Goal: Information Seeking & Learning: Check status

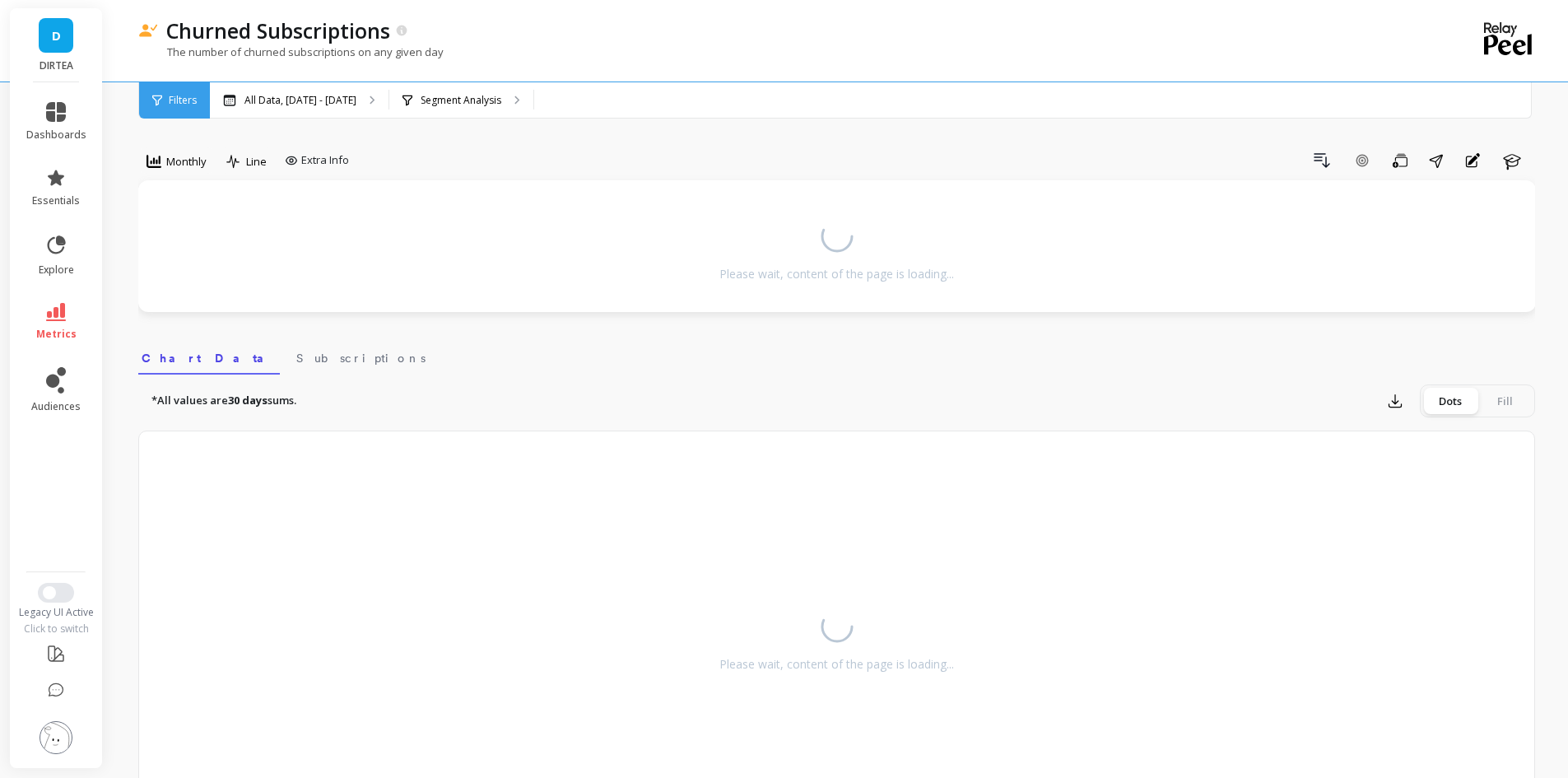
click at [42, 313] on link "metrics" at bounding box center [56, 321] width 60 height 38
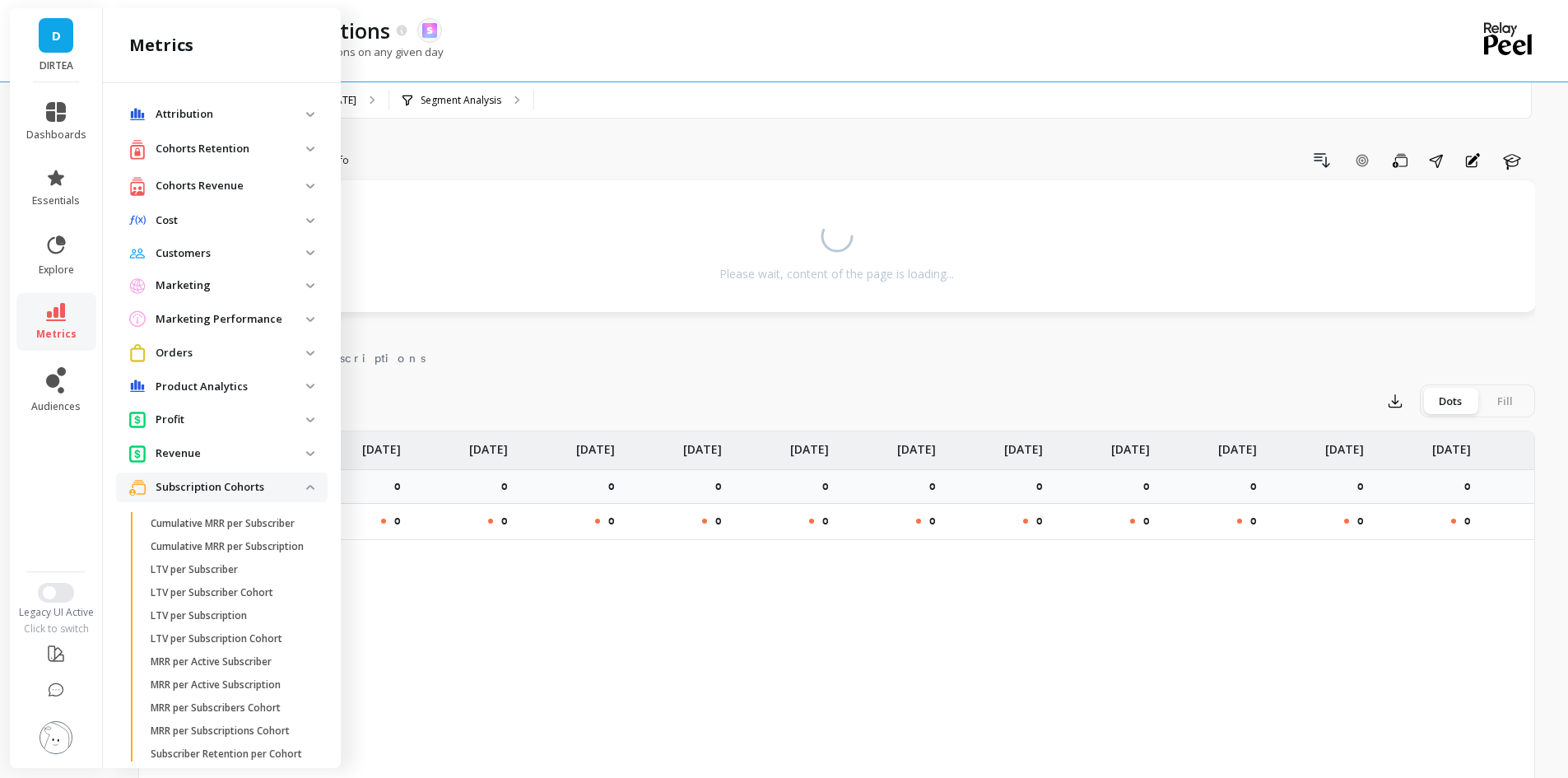
scroll to position [818, 0]
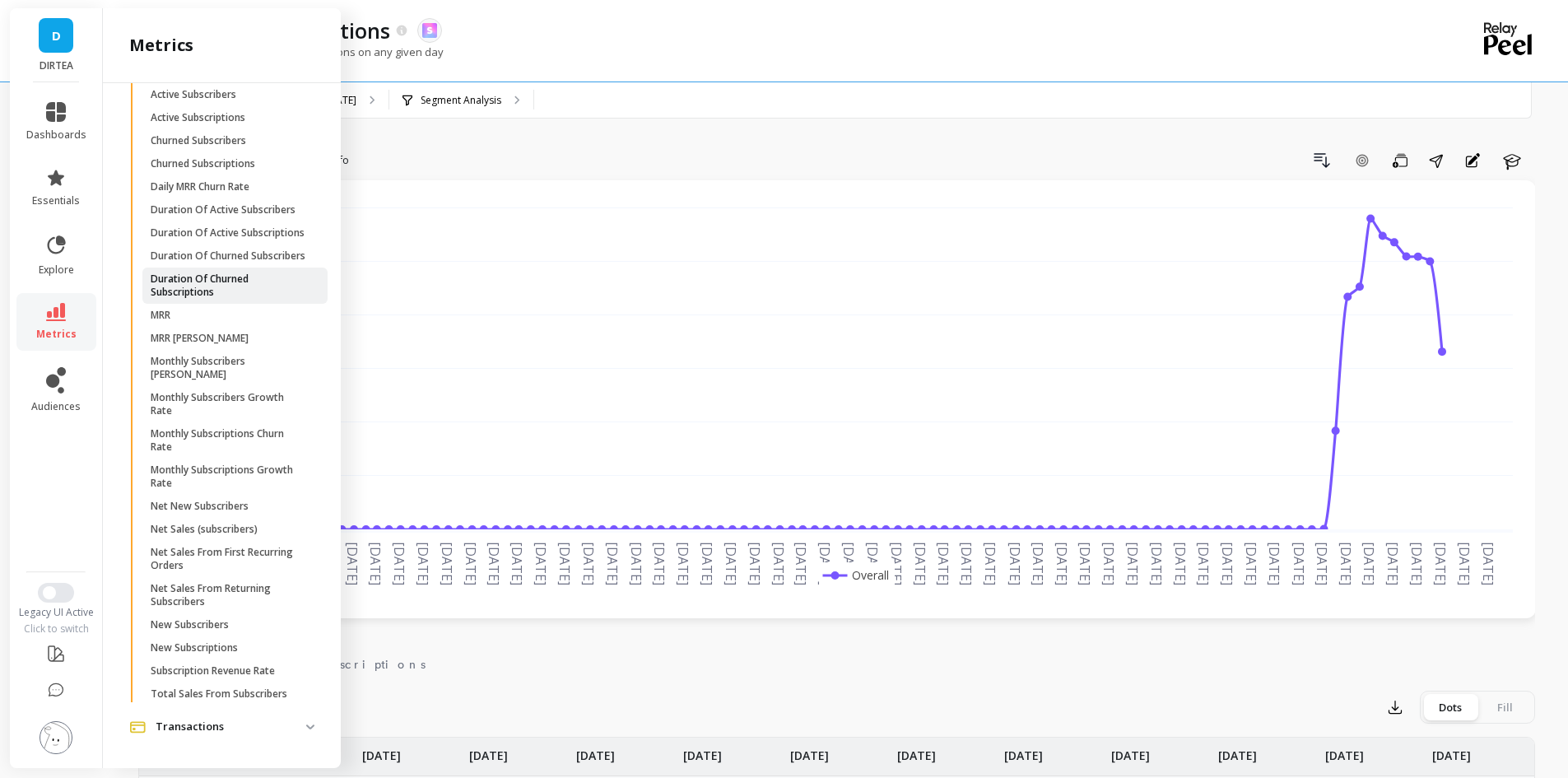
click at [206, 299] on p "Duration Of Churned Subscriptions" at bounding box center [229, 285] width 157 height 26
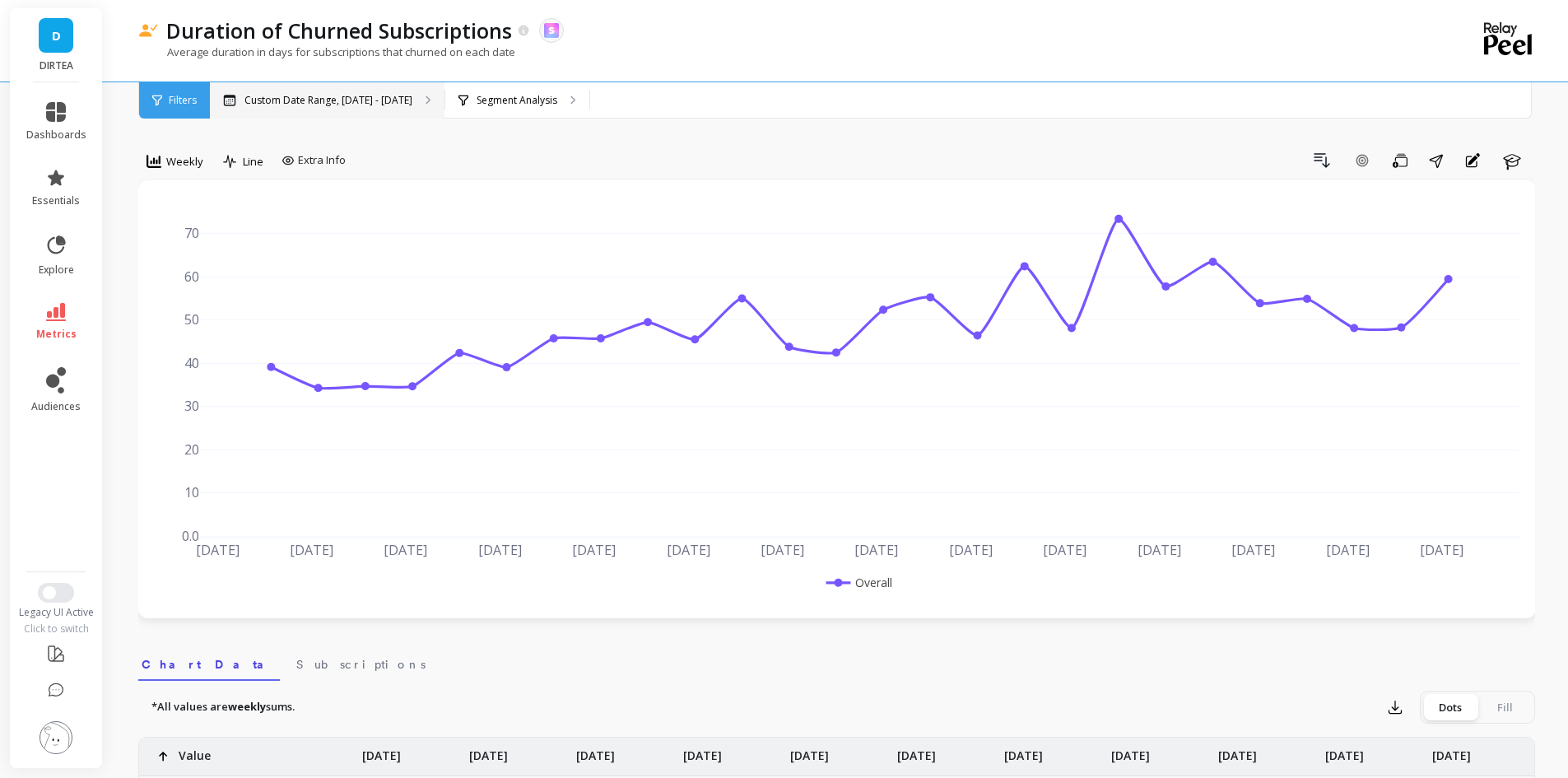
click at [328, 91] on div "Custom Date Range, [DATE] - [DATE]" at bounding box center [327, 100] width 234 height 37
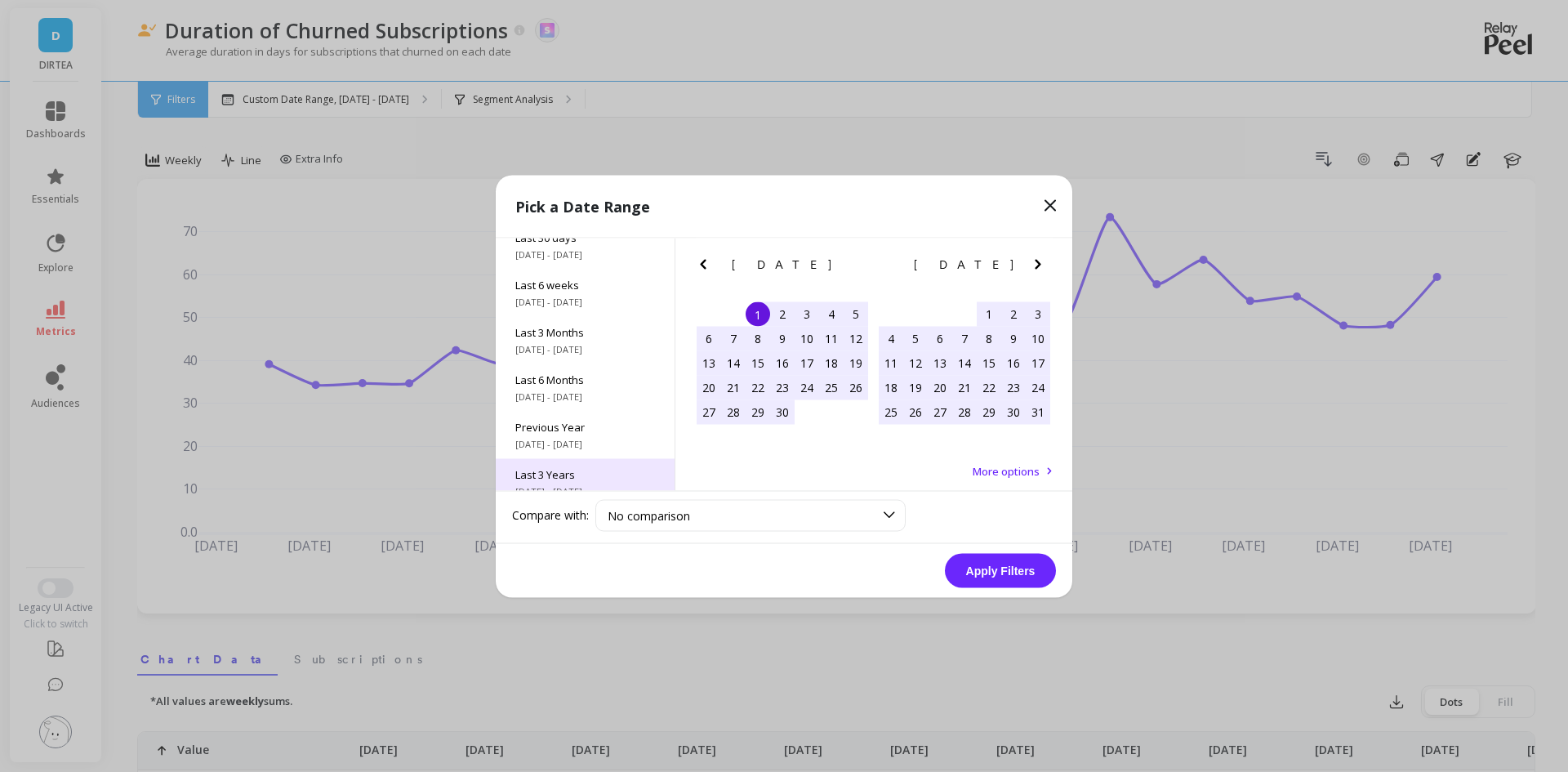
scroll to position [221, 0]
click at [567, 468] on div "All Data [DATE] - [DATE]" at bounding box center [585, 467] width 179 height 48
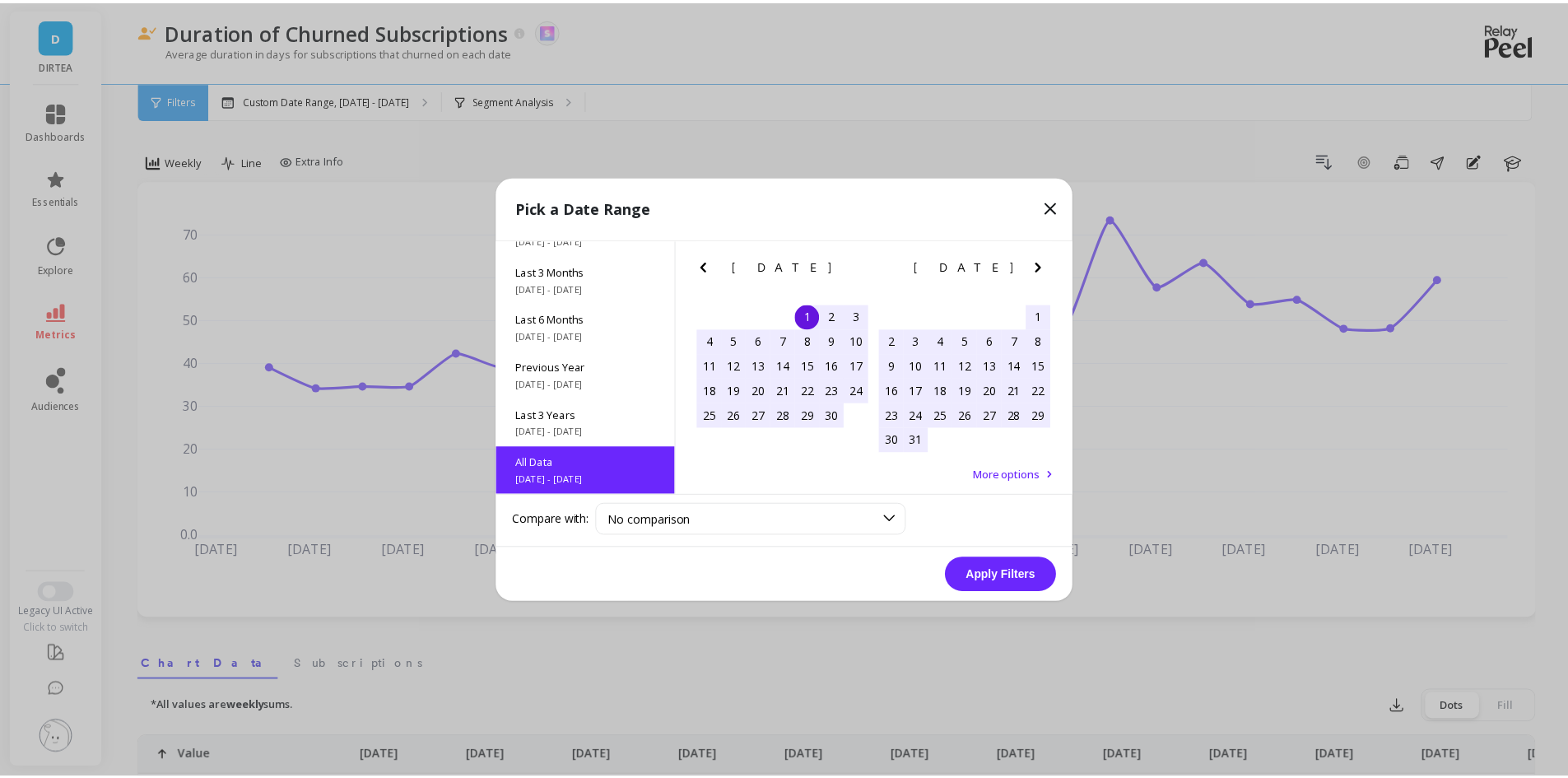
scroll to position [1, 0]
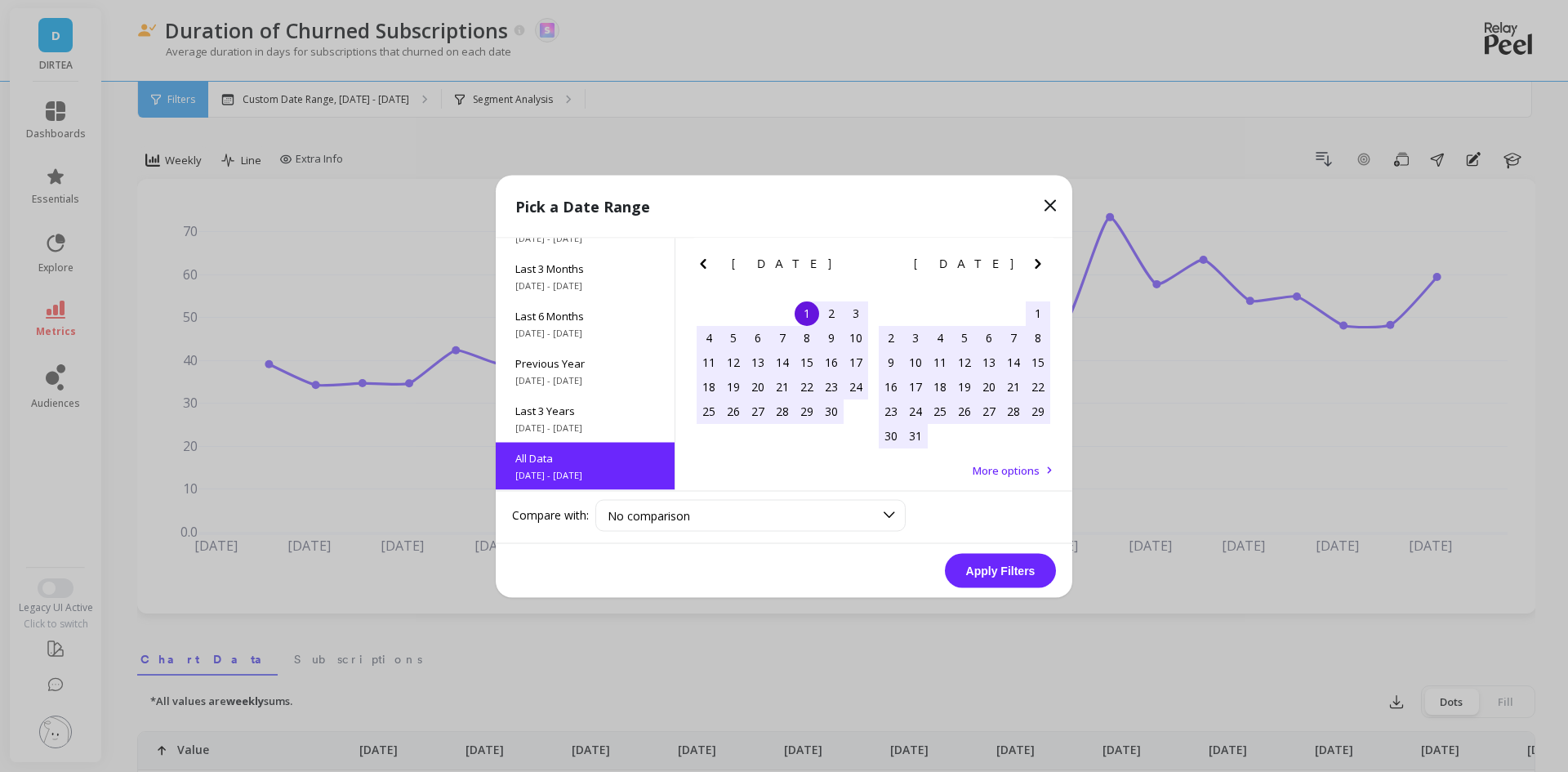
click at [1028, 572] on button "Apply Filters" at bounding box center [1001, 570] width 111 height 34
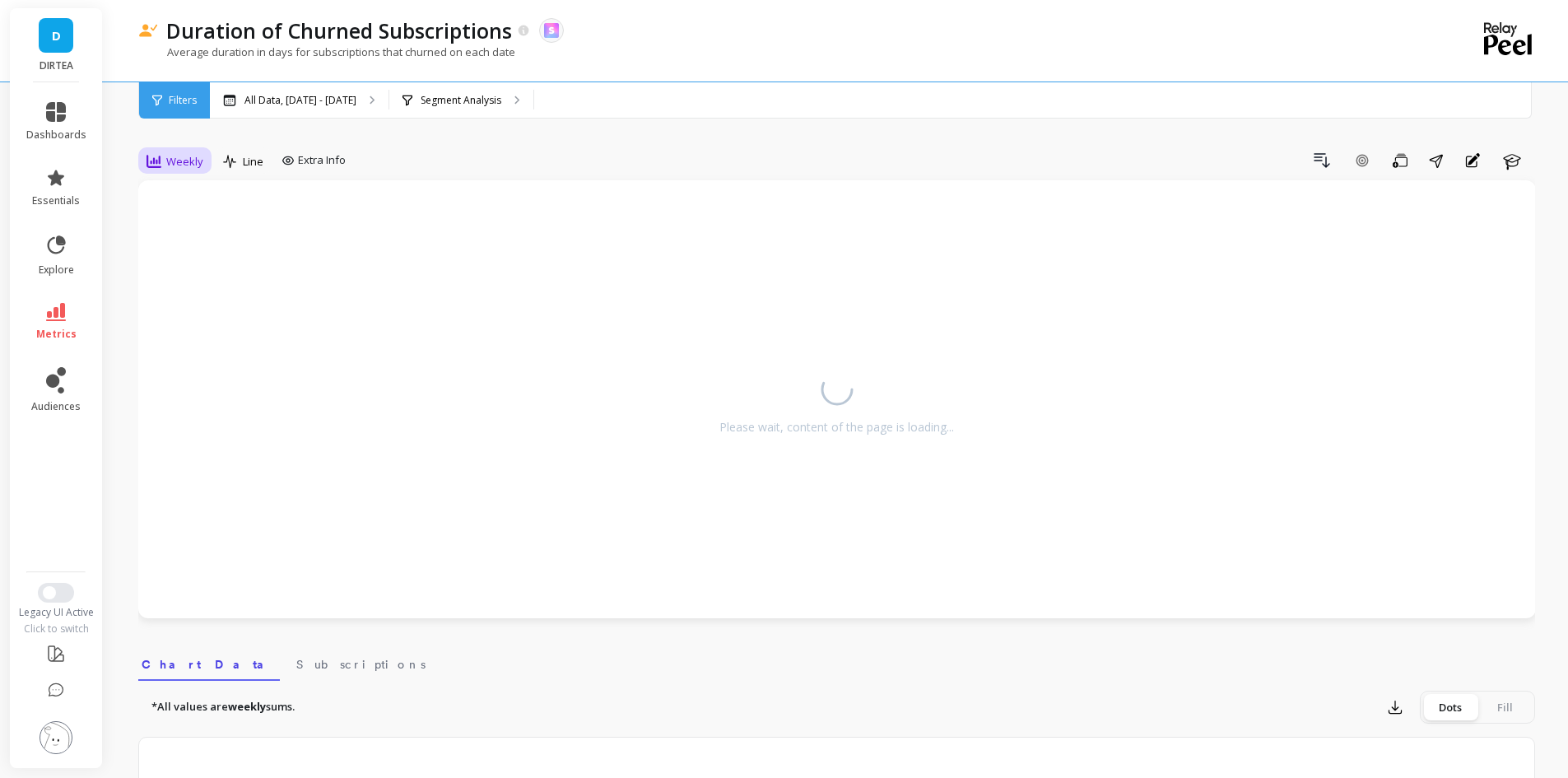
click at [183, 155] on span "Weekly" at bounding box center [184, 162] width 37 height 15
click at [199, 283] on div "Monthly" at bounding box center [200, 293] width 114 height 29
